Goal: Find specific page/section: Find specific page/section

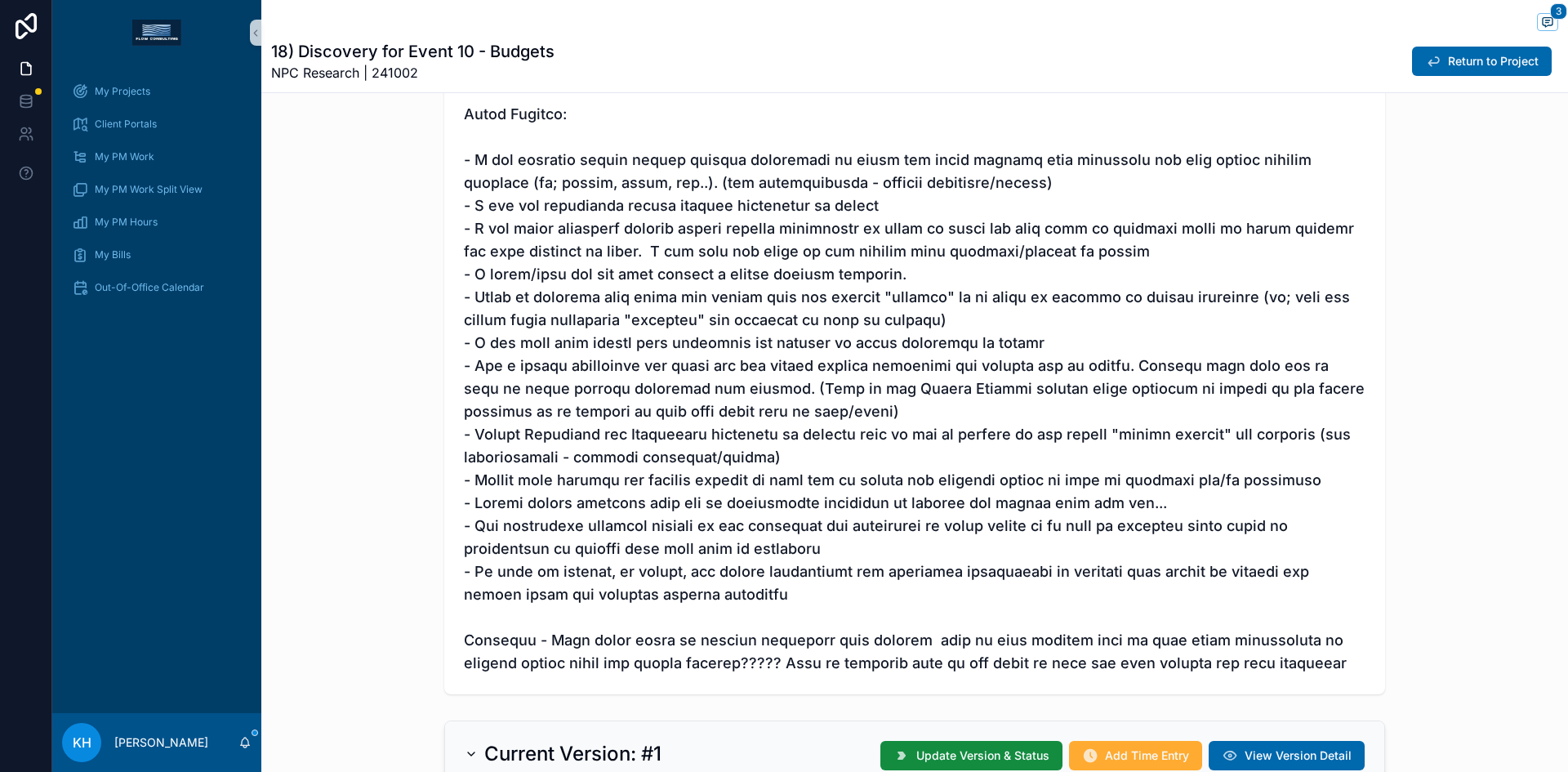
scroll to position [557, 0]
drag, startPoint x: 627, startPoint y: 190, endPoint x: 915, endPoint y: 184, distance: 288.1
click at [915, 184] on span "scrollable content" at bounding box center [915, 298] width 902 height 754
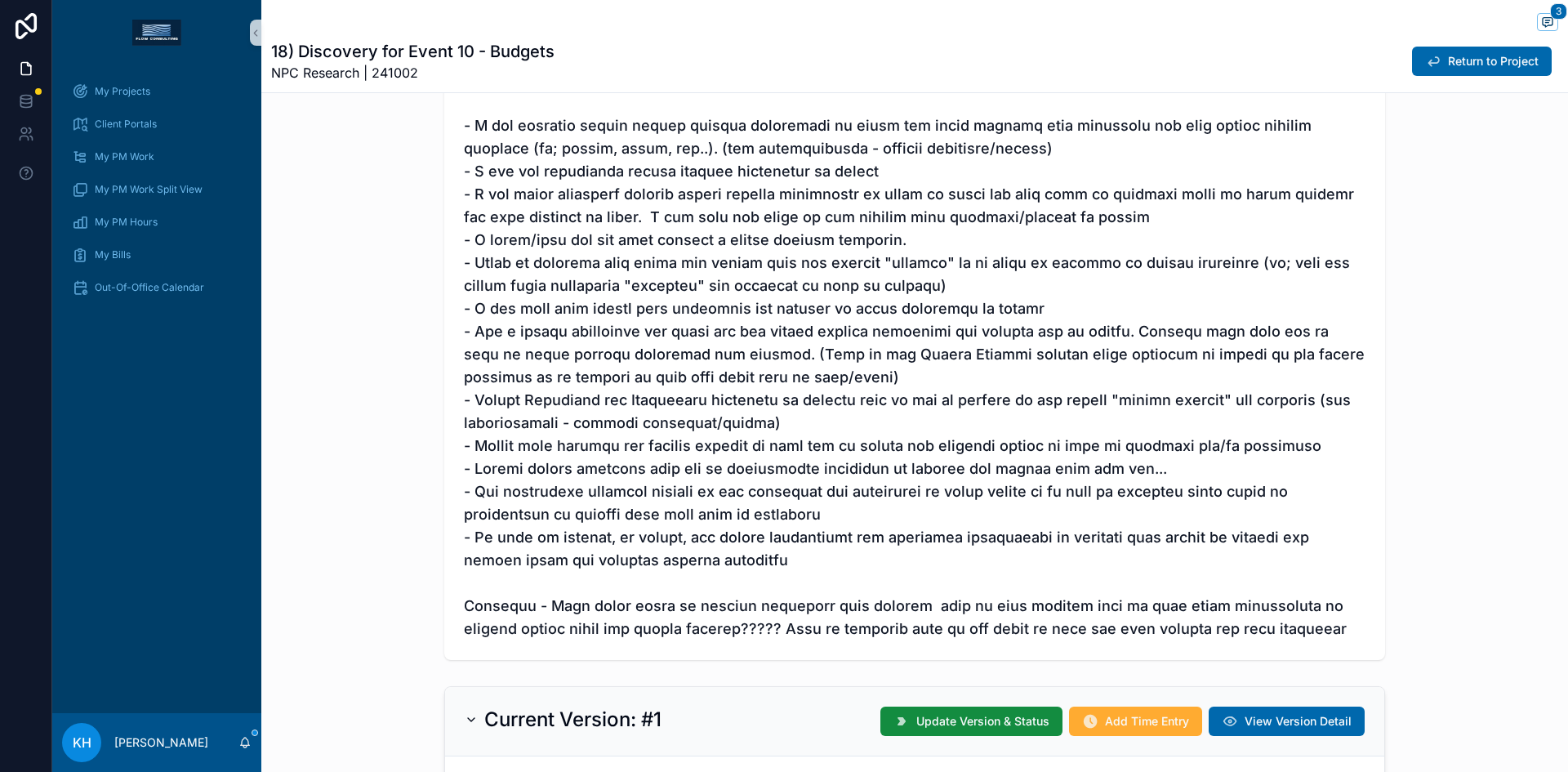
click at [774, 618] on span "scrollable content" at bounding box center [915, 262] width 902 height 754
click at [670, 607] on span "scrollable content" at bounding box center [915, 262] width 902 height 754
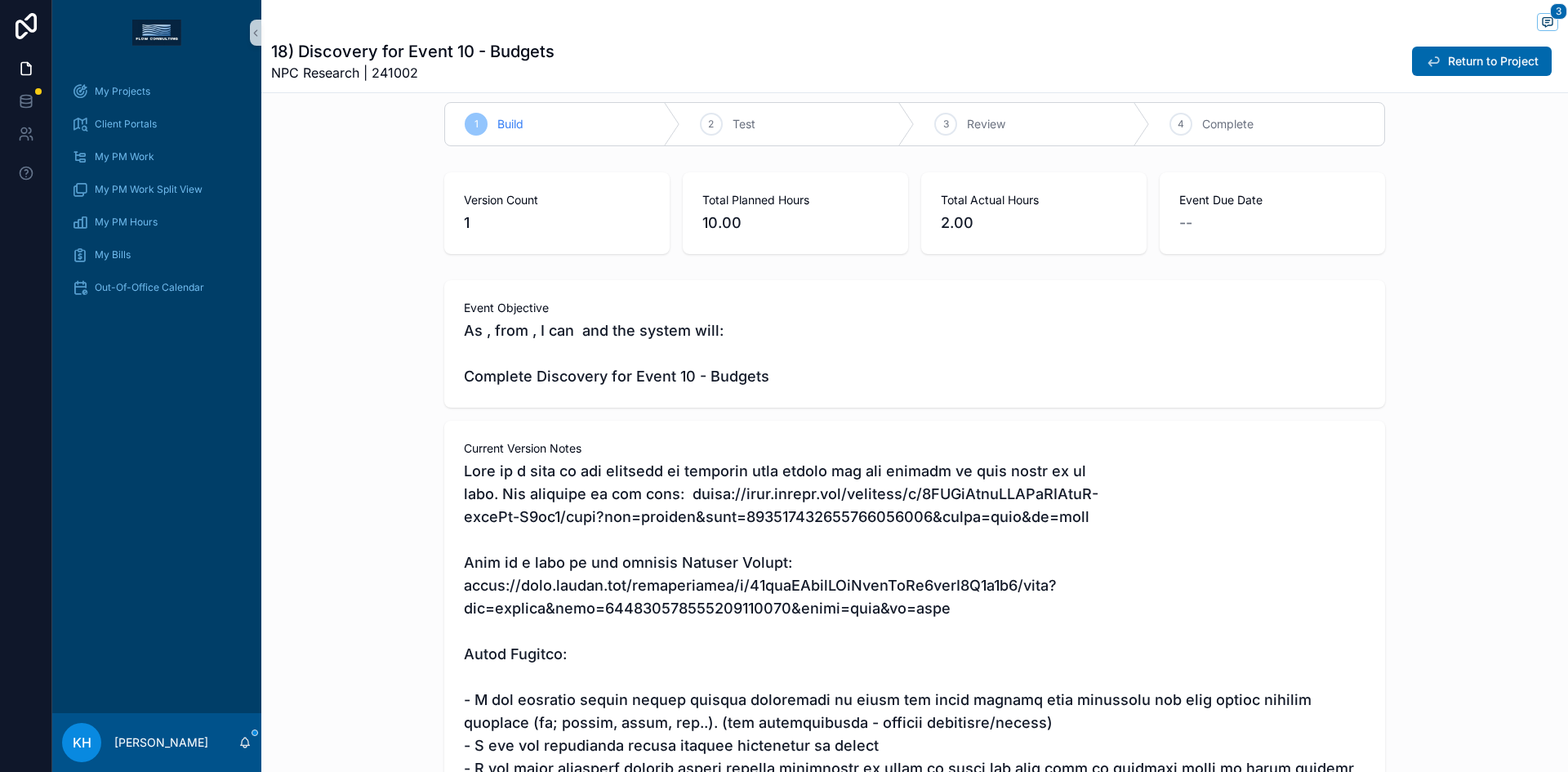
scroll to position [0, 0]
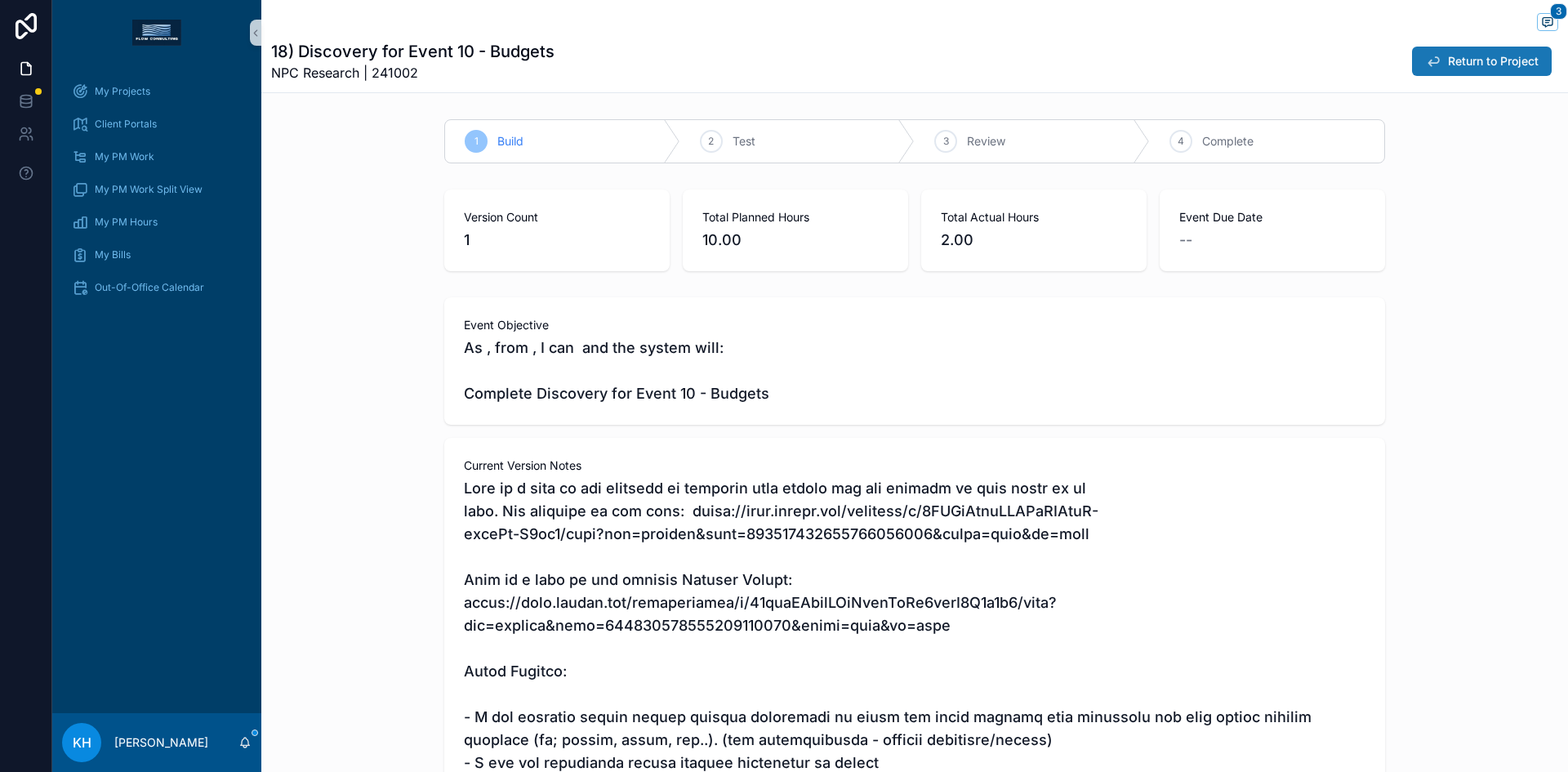
click at [1448, 55] on span "Return to Project" at bounding box center [1493, 61] width 91 height 16
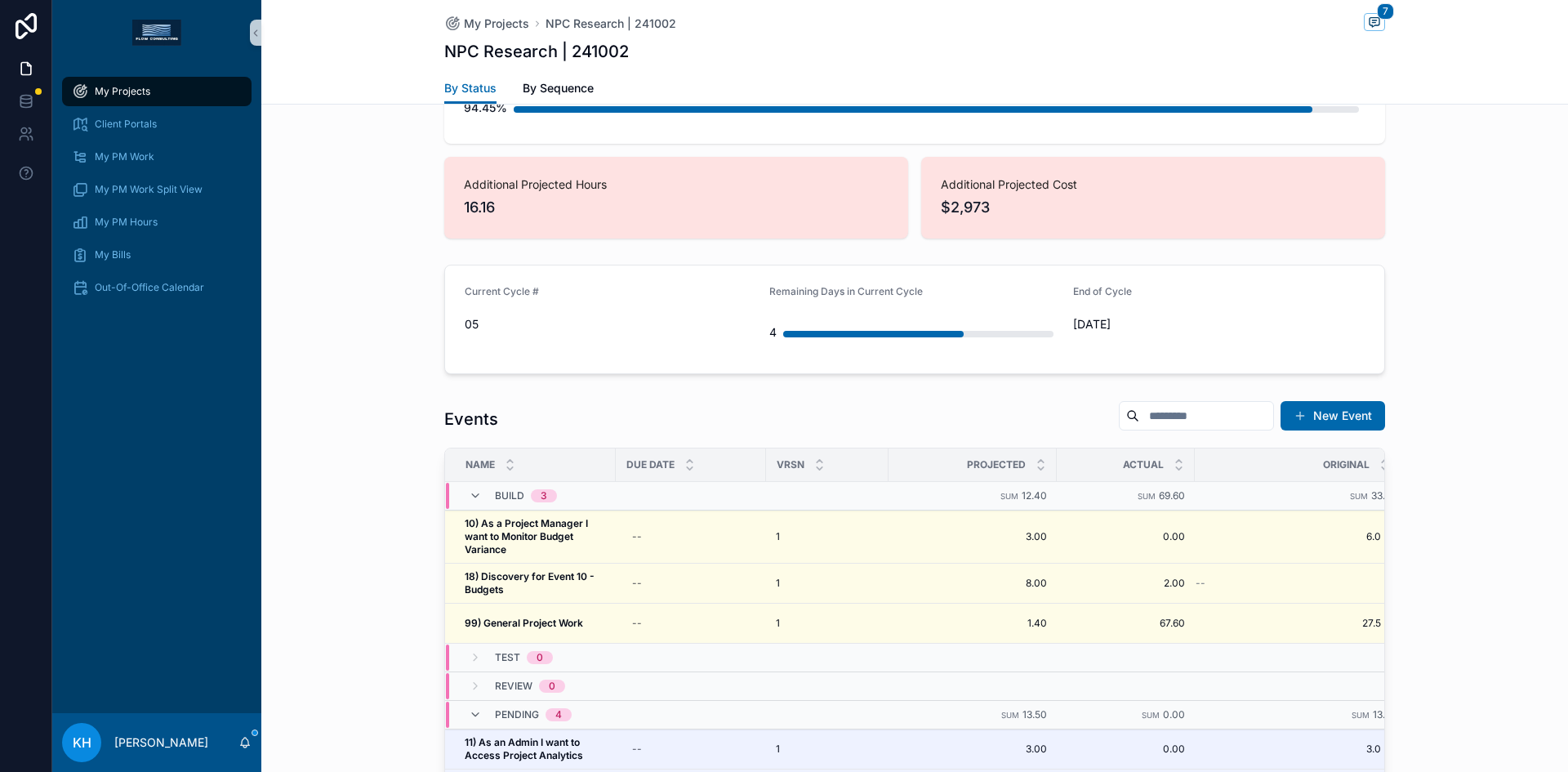
scroll to position [1386, 0]
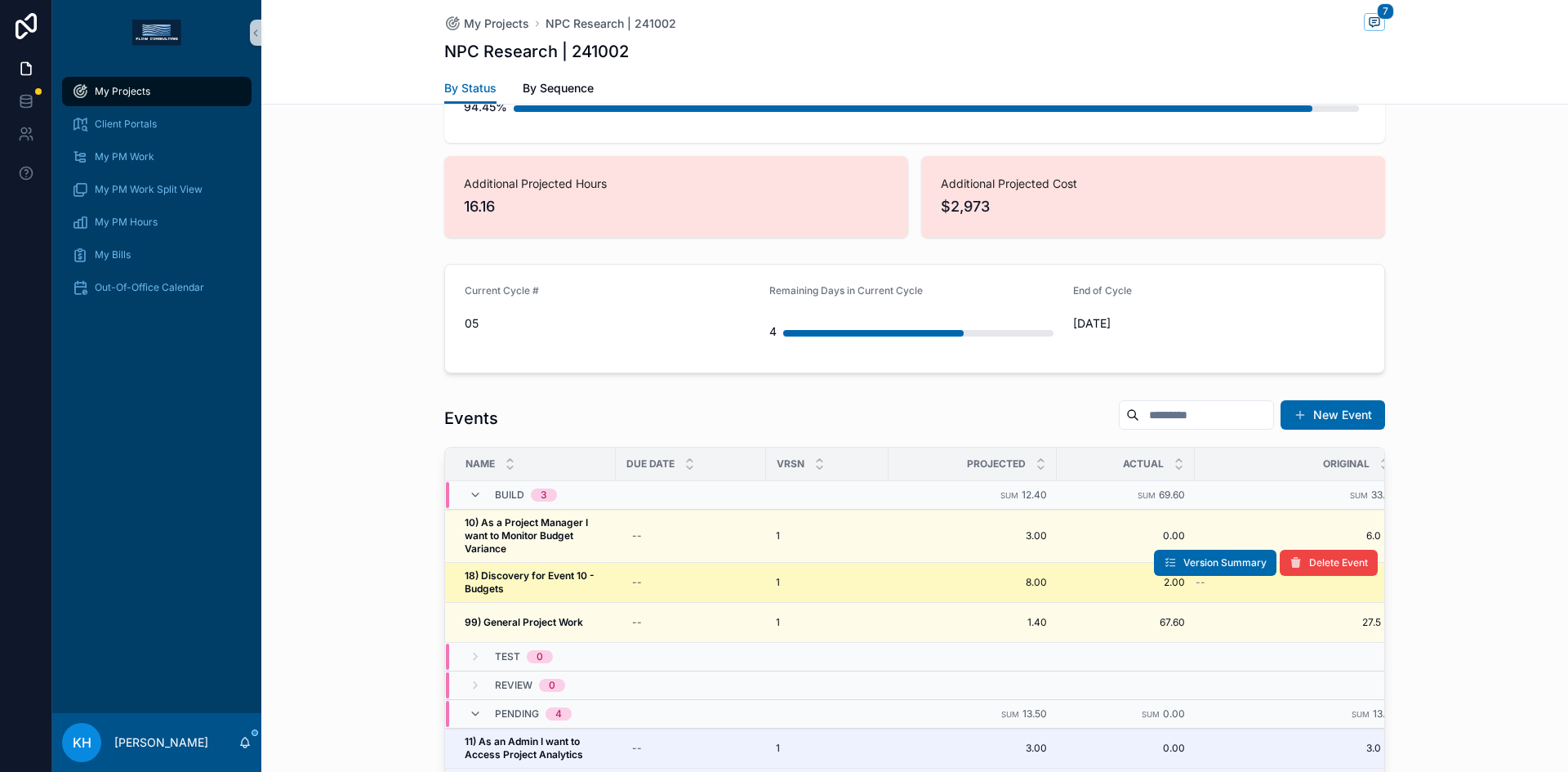
click at [520, 570] on strong "18) Discovery for Event 10 - Budgets" at bounding box center [531, 581] width 133 height 25
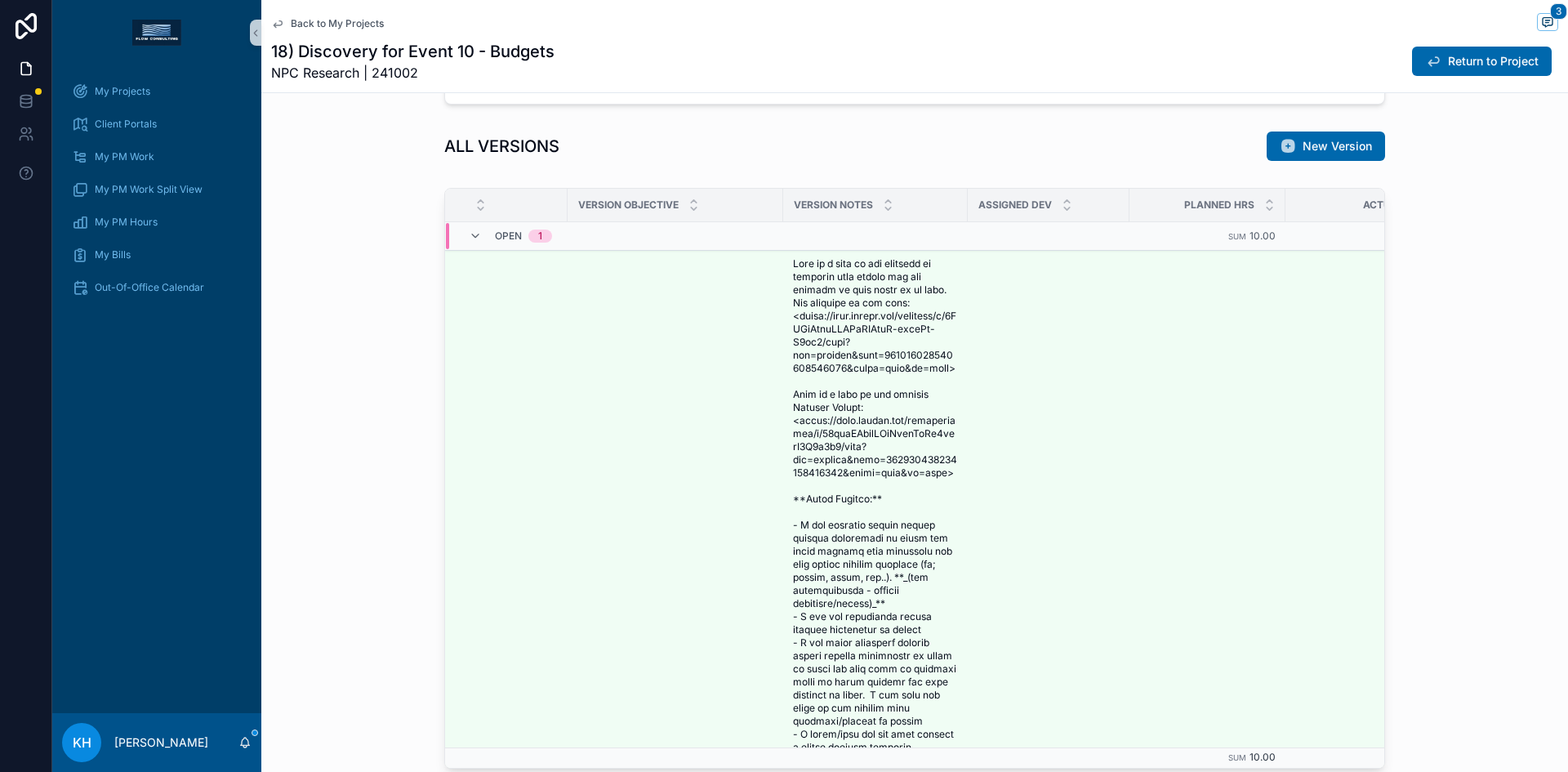
scroll to position [1936, 0]
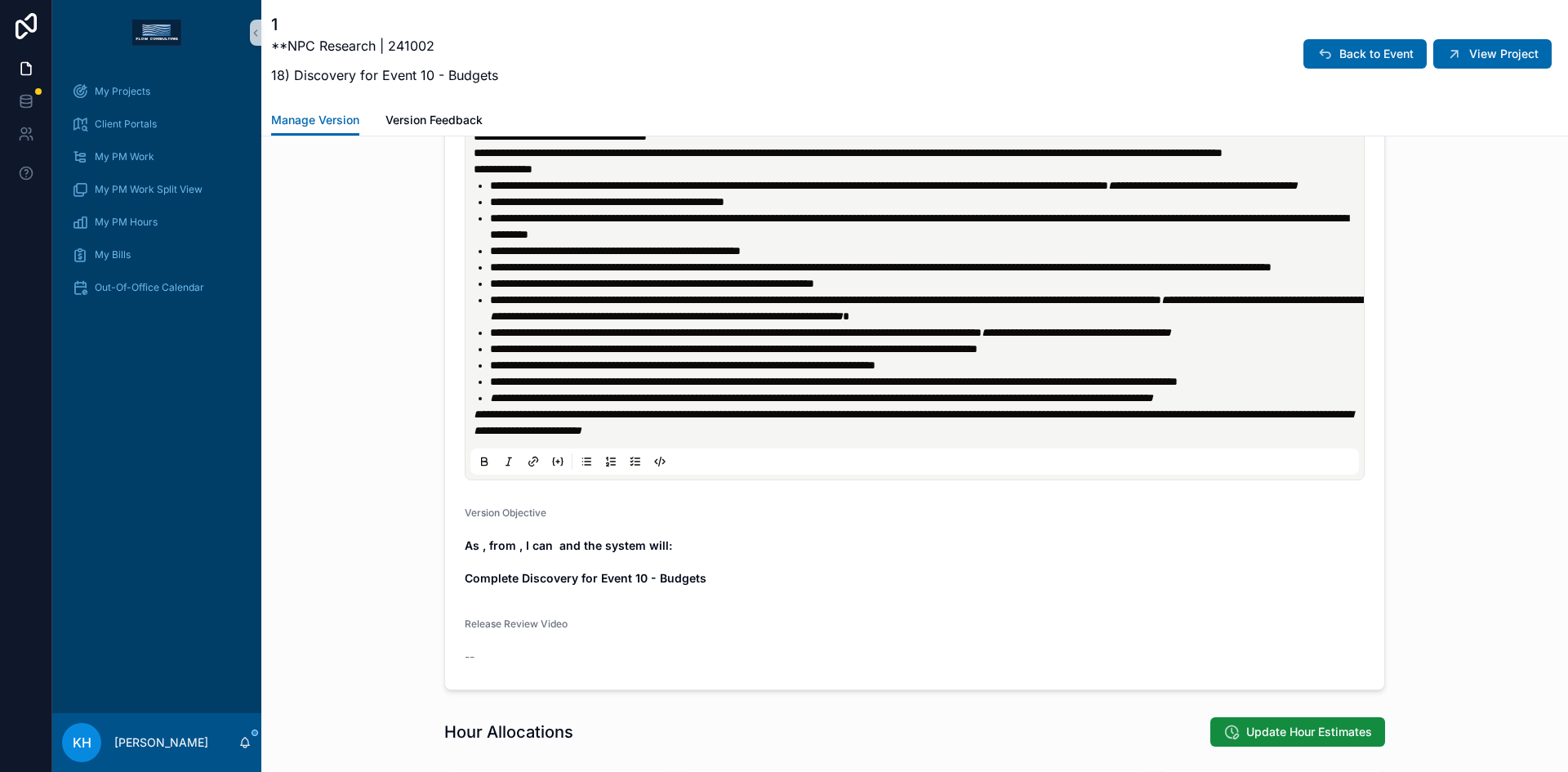
scroll to position [682, 0]
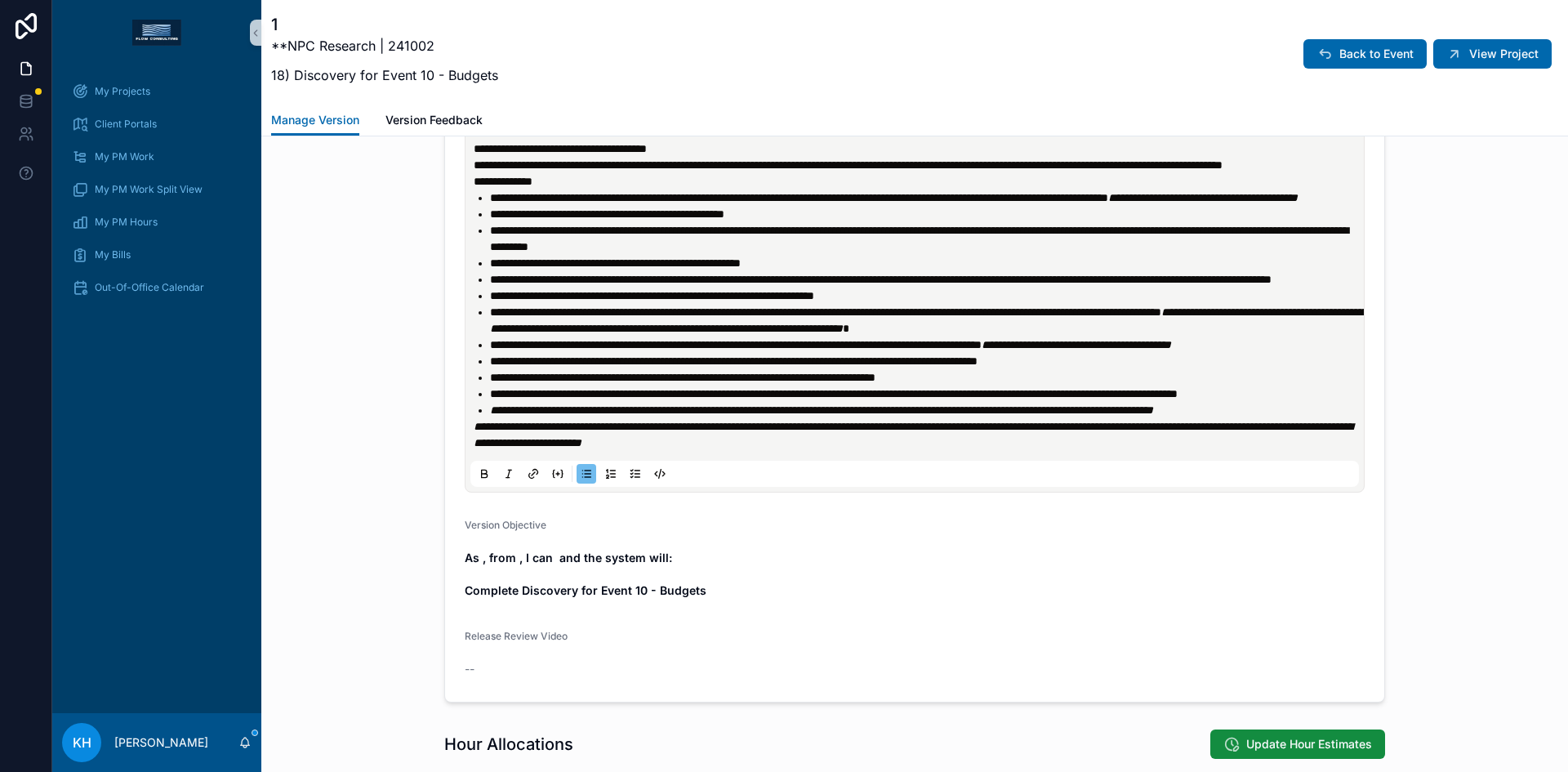
click at [790, 252] on span "**********" at bounding box center [919, 238] width 858 height 28
drag, startPoint x: 812, startPoint y: 293, endPoint x: 485, endPoint y: 291, distance: 327.0
click at [490, 271] on li "**********" at bounding box center [926, 262] width 872 height 16
